Goal: Download file/media

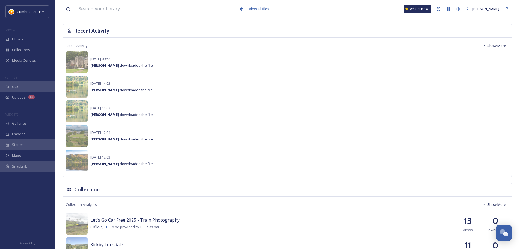
scroll to position [468, 0]
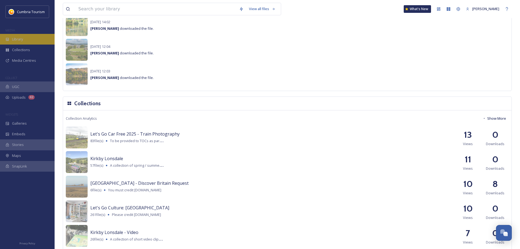
click at [50, 40] on div "Library" at bounding box center [27, 39] width 55 height 11
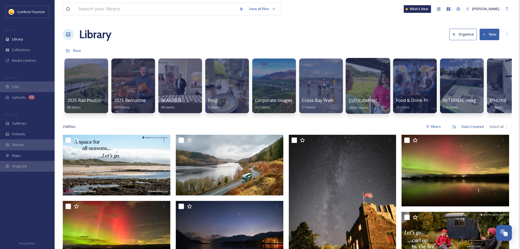
click at [358, 99] on span "[GEOGRAPHIC_DATA]" at bounding box center [371, 100] width 45 height 6
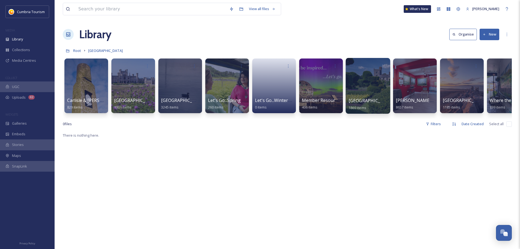
click at [360, 100] on span "[GEOGRAPHIC_DATA]" at bounding box center [371, 100] width 45 height 6
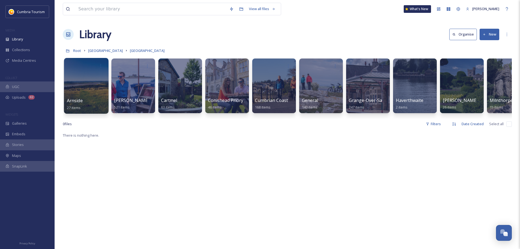
click at [87, 103] on div "Arnside 27 items" at bounding box center [86, 104] width 39 height 14
click at [76, 104] on link "Arnside 27 items" at bounding box center [75, 104] width 16 height 12
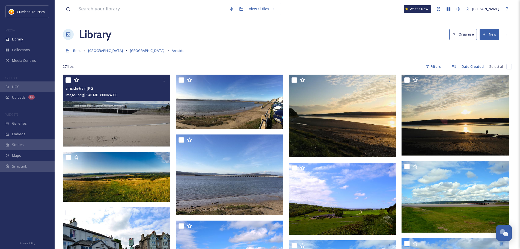
click at [155, 108] on img at bounding box center [117, 111] width 108 height 72
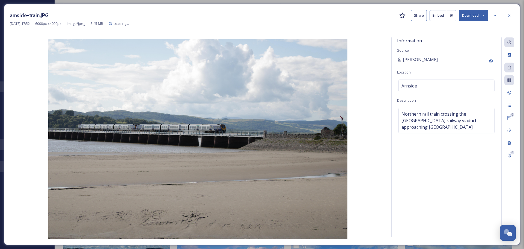
click at [482, 15] on icon at bounding box center [484, 16] width 4 height 4
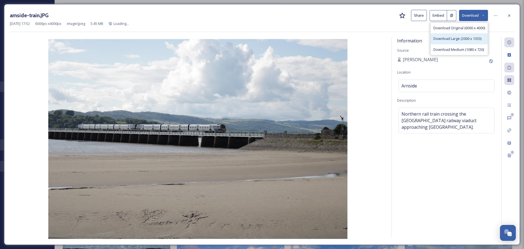
click at [472, 39] on span "Download Large (2000 x 1333)" at bounding box center [457, 38] width 48 height 5
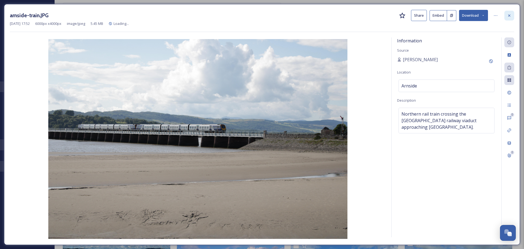
click at [508, 14] on icon at bounding box center [509, 15] width 4 height 4
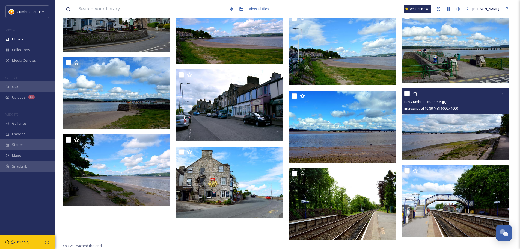
scroll to position [227, 0]
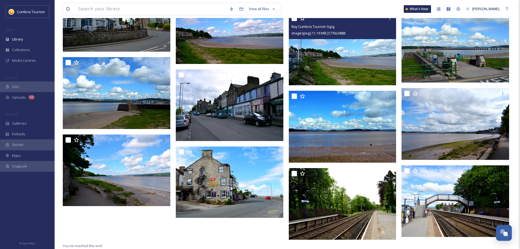
click at [344, 71] on img at bounding box center [343, 49] width 108 height 72
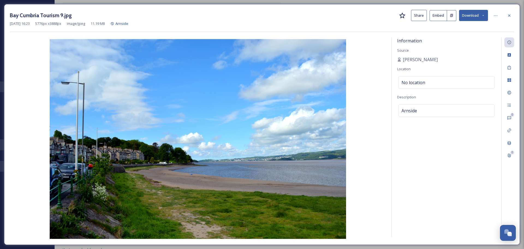
click at [471, 18] on button "Download" at bounding box center [473, 15] width 29 height 11
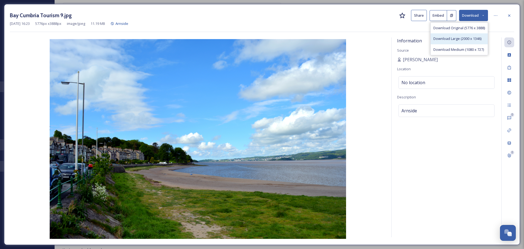
click at [464, 35] on div "Download Large (2000 x 1346)" at bounding box center [459, 38] width 57 height 11
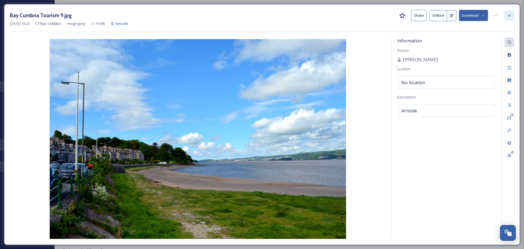
click at [510, 14] on icon at bounding box center [509, 15] width 4 height 4
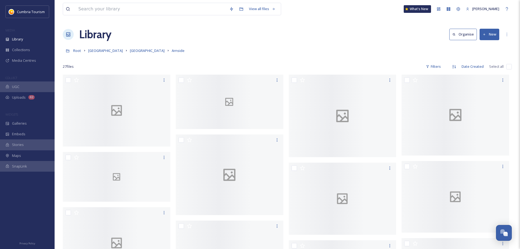
scroll to position [2140, 0]
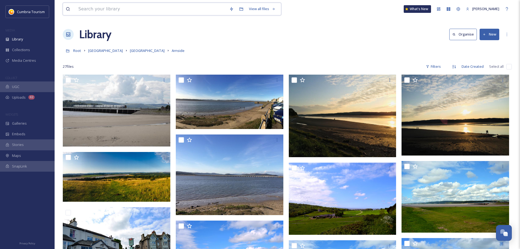
click at [150, 8] on input at bounding box center [151, 9] width 151 height 12
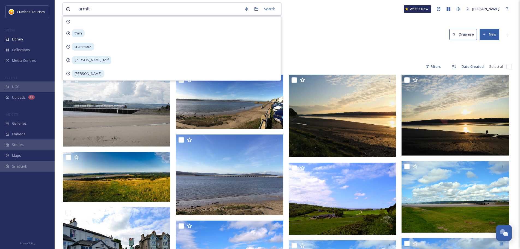
type input "armitt"
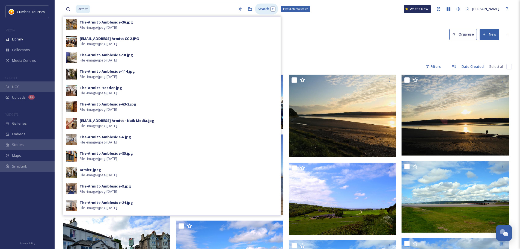
click at [260, 10] on div "Search Press Enter to search" at bounding box center [266, 9] width 23 height 11
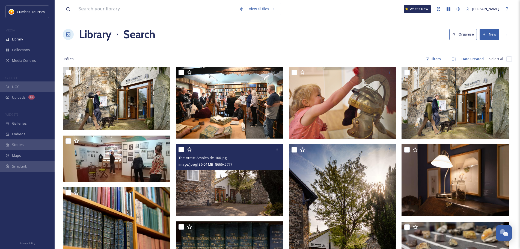
click at [207, 172] on img at bounding box center [230, 180] width 108 height 72
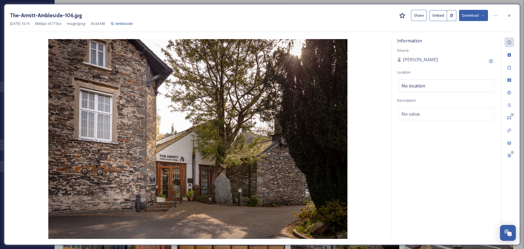
click at [470, 19] on button "Download" at bounding box center [473, 15] width 29 height 11
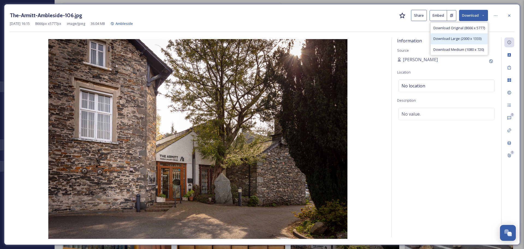
click at [458, 39] on span "Download Large (2000 x 1333)" at bounding box center [457, 38] width 48 height 5
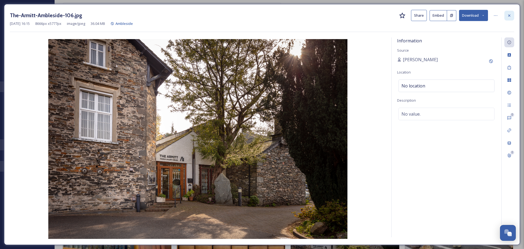
click at [509, 13] on div at bounding box center [509, 16] width 10 height 10
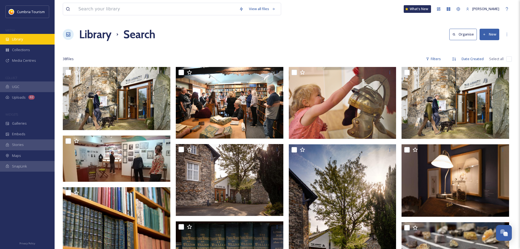
click at [42, 40] on div "Library" at bounding box center [27, 39] width 55 height 11
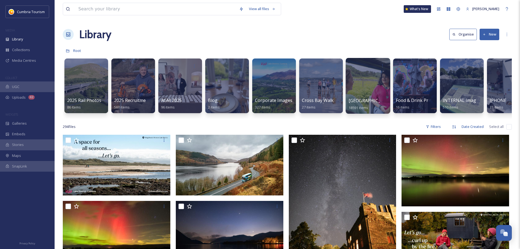
click at [373, 99] on span "[GEOGRAPHIC_DATA]" at bounding box center [371, 100] width 45 height 6
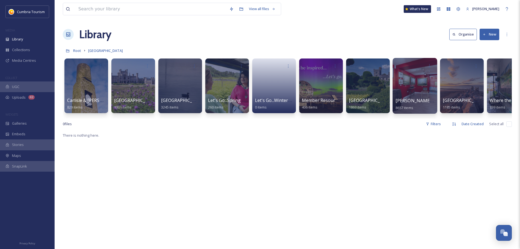
click at [408, 98] on span "[PERSON_NAME] Uploads" at bounding box center [423, 100] width 54 height 6
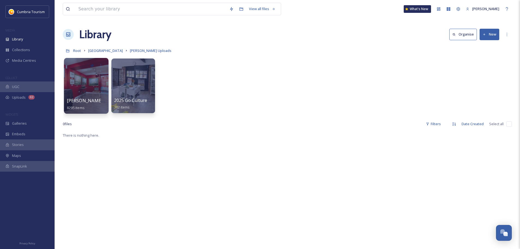
click at [94, 100] on span "Paul Uploads - July 2024" at bounding box center [103, 100] width 73 height 6
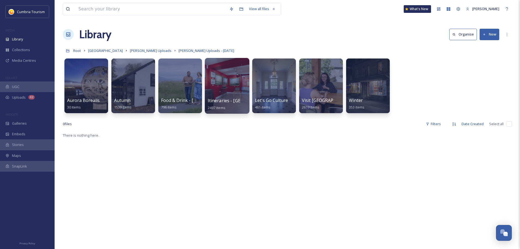
click at [221, 98] on span "Itineraries - Cumberland" at bounding box center [243, 100] width 70 height 6
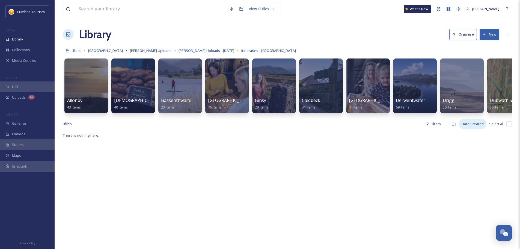
click at [483, 123] on div "Date Created" at bounding box center [473, 123] width 28 height 11
click at [483, 118] on div "Allonby 43 items Aspava 40 items Bassenthwaite 23 items Beacon Museum 76 items …" at bounding box center [287, 87] width 449 height 63
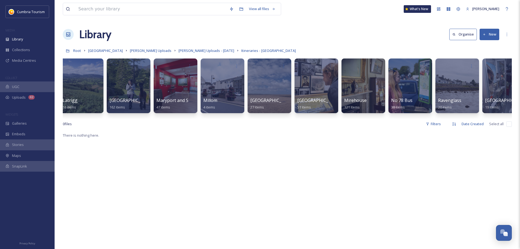
scroll to position [0, 1571]
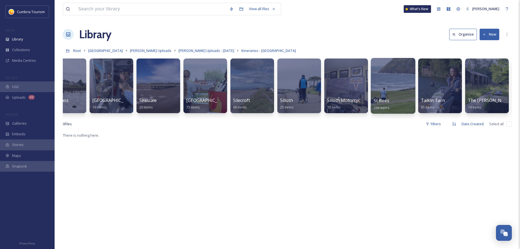
click at [384, 103] on span "St Bees" at bounding box center [382, 100] width 16 height 6
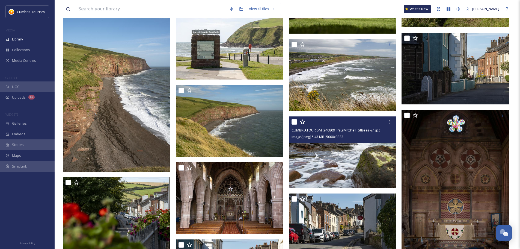
scroll to position [2790, 0]
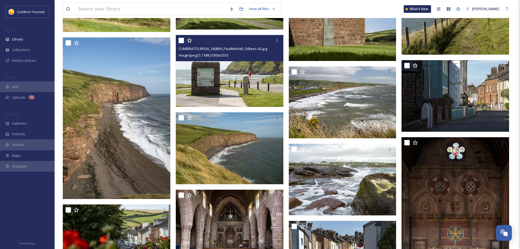
click at [267, 75] on img at bounding box center [230, 71] width 108 height 72
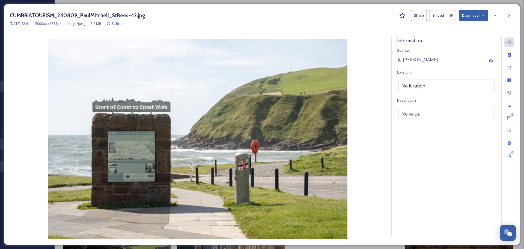
click at [477, 13] on button "Download" at bounding box center [473, 15] width 29 height 11
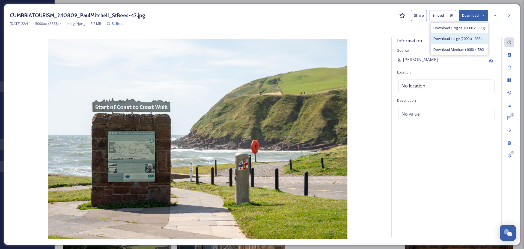
click at [472, 35] on div "Download Large (2000 x 1333)" at bounding box center [459, 38] width 57 height 11
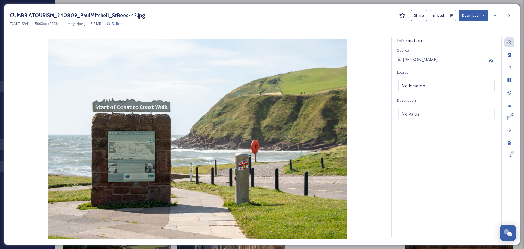
click at [515, 17] on div "CUMBRIATOURISM_240809_PaulMitchell_StBees-42.jpg Share Embed Download Sep 12 20…" at bounding box center [262, 124] width 516 height 240
click at [512, 16] on div at bounding box center [509, 16] width 10 height 10
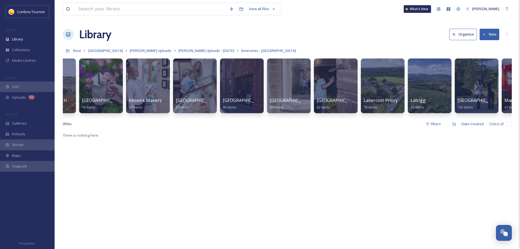
scroll to position [0, 1008]
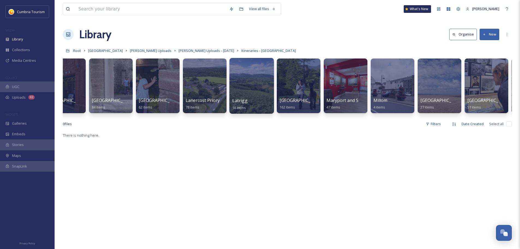
drag, startPoint x: 236, startPoint y: 99, endPoint x: 249, endPoint y: 102, distance: 13.9
click at [235, 100] on span "Latrigg" at bounding box center [239, 100] width 15 height 6
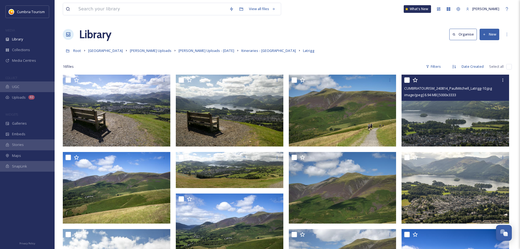
click at [467, 119] on img at bounding box center [456, 111] width 108 height 72
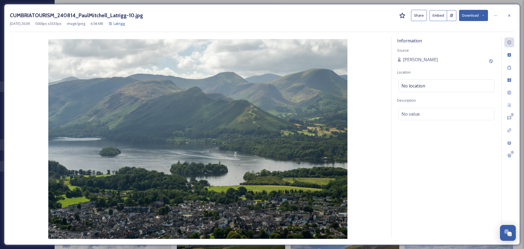
click at [485, 15] on icon at bounding box center [484, 16] width 4 height 4
click at [459, 34] on div "Download Large (2000 x 1333)" at bounding box center [459, 38] width 57 height 11
click at [512, 19] on div at bounding box center [509, 16] width 10 height 10
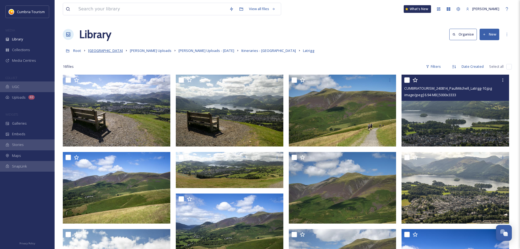
click at [103, 53] on span "[GEOGRAPHIC_DATA]" at bounding box center [105, 50] width 35 height 5
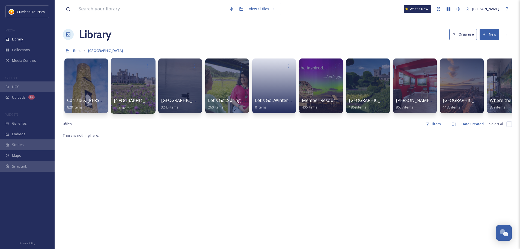
click at [132, 102] on span "[GEOGRAPHIC_DATA] & [GEOGRAPHIC_DATA]" at bounding box center [161, 100] width 95 height 6
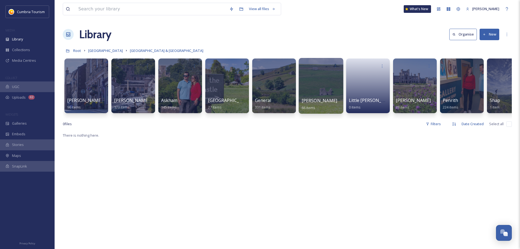
click at [331, 103] on div "Kirby Stephen 66 items" at bounding box center [321, 104] width 39 height 14
click at [310, 98] on span "Kirby Stephen" at bounding box center [320, 100] width 36 height 6
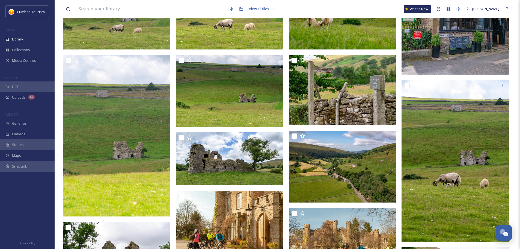
scroll to position [797, 0]
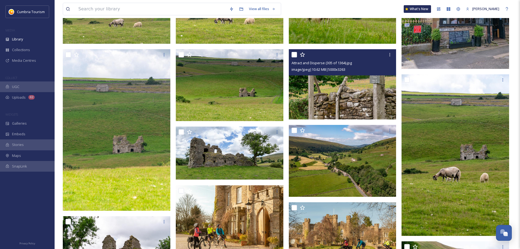
click at [362, 99] on img at bounding box center [343, 84] width 108 height 70
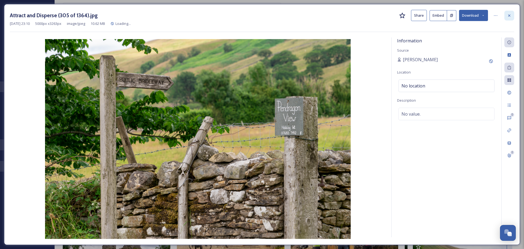
click at [511, 15] on icon at bounding box center [509, 15] width 4 height 4
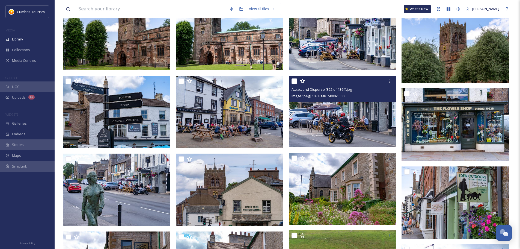
scroll to position [193, 0]
